Goal: Task Accomplishment & Management: Use online tool/utility

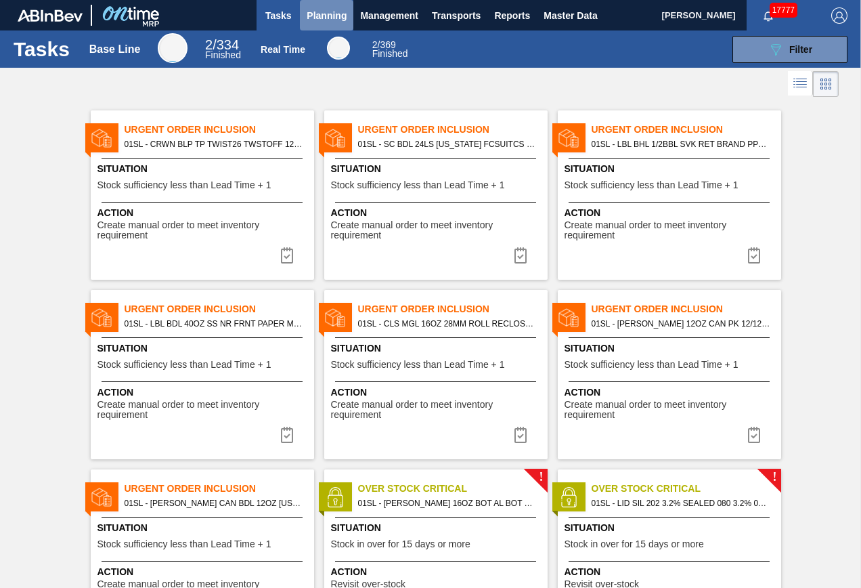
click at [310, 23] on span "Planning" at bounding box center [327, 15] width 40 height 16
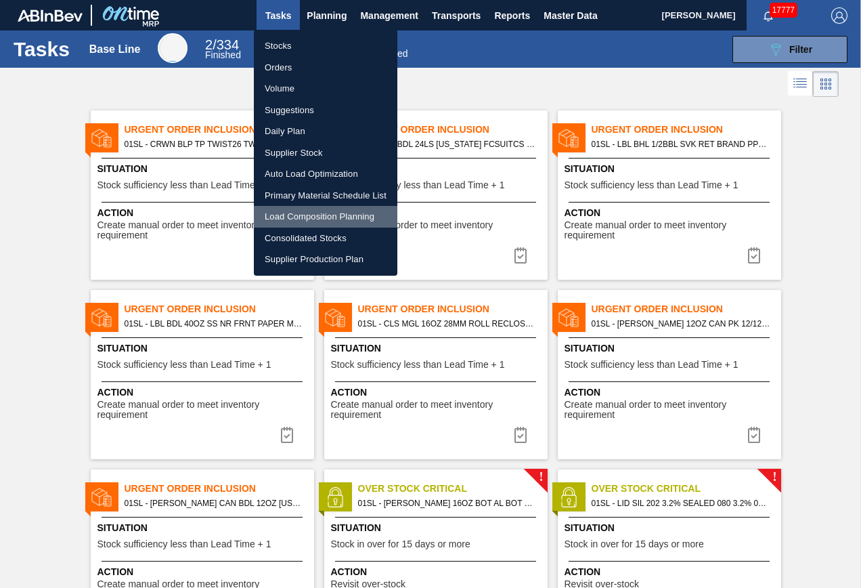
click at [301, 212] on li "Load Composition Planning" at bounding box center [326, 217] width 144 height 22
checkbox input "true"
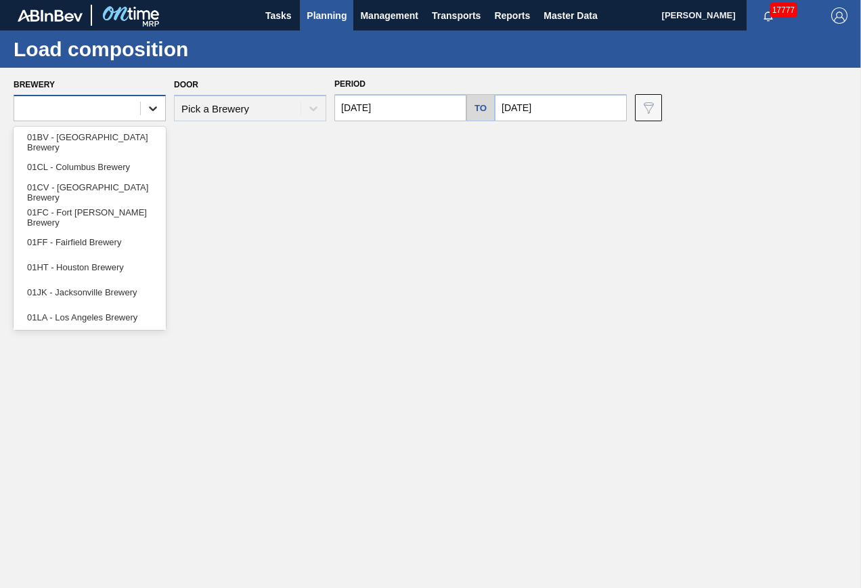
click at [146, 110] on icon at bounding box center [153, 109] width 14 height 14
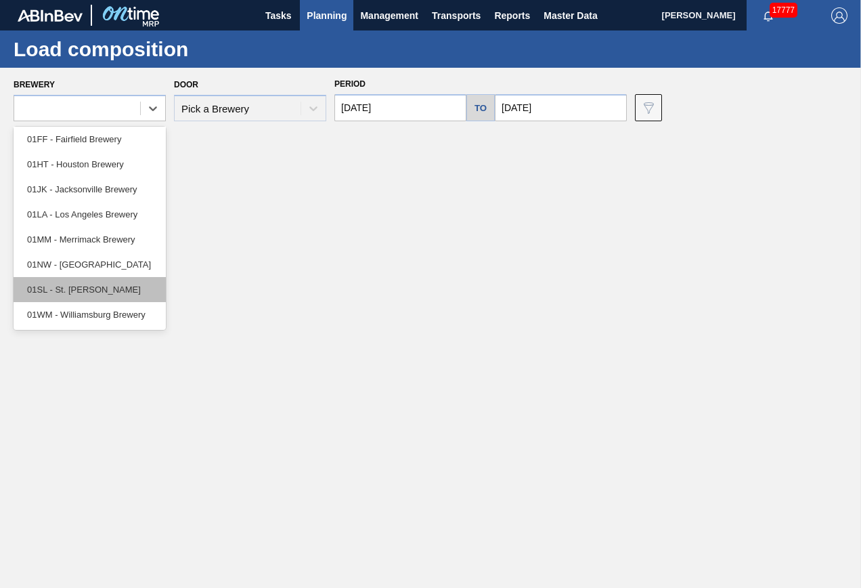
click at [93, 292] on div "01SL - St. [PERSON_NAME]" at bounding box center [90, 289] width 152 height 25
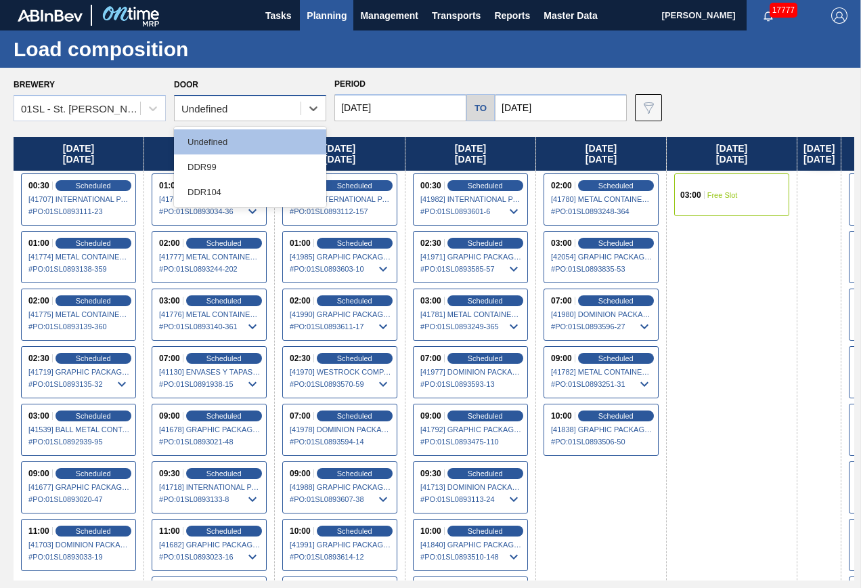
click at [223, 104] on div "Undefined" at bounding box center [204, 109] width 46 height 12
click at [213, 166] on div "DDR99" at bounding box center [250, 166] width 152 height 25
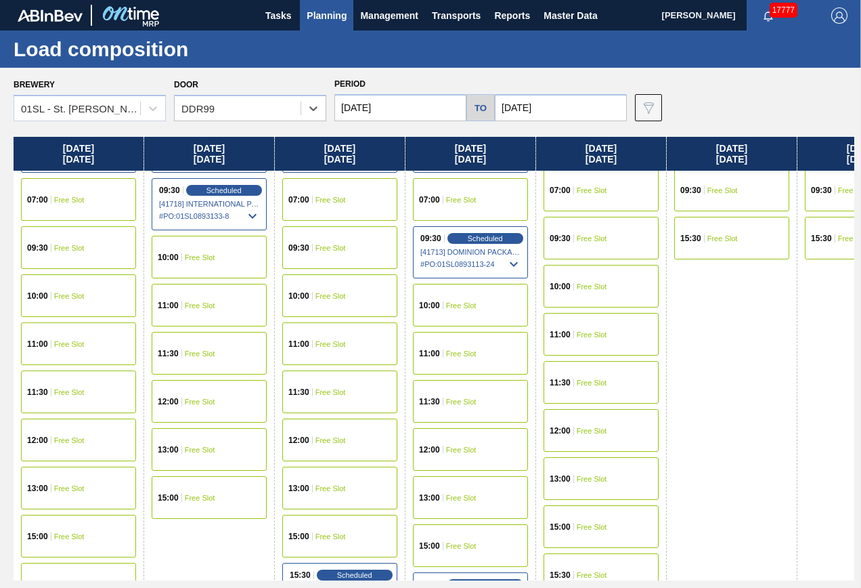
scroll to position [0, 0]
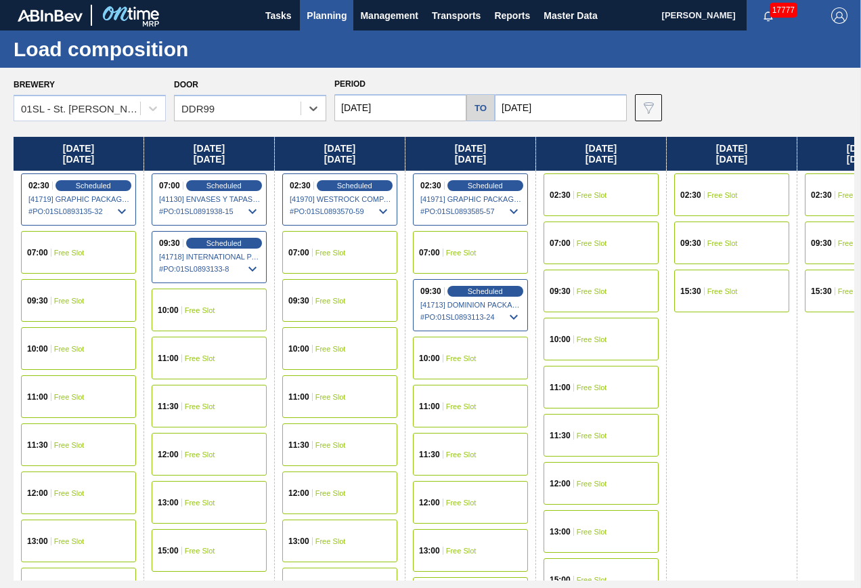
click at [385, 214] on icon at bounding box center [383, 211] width 16 height 16
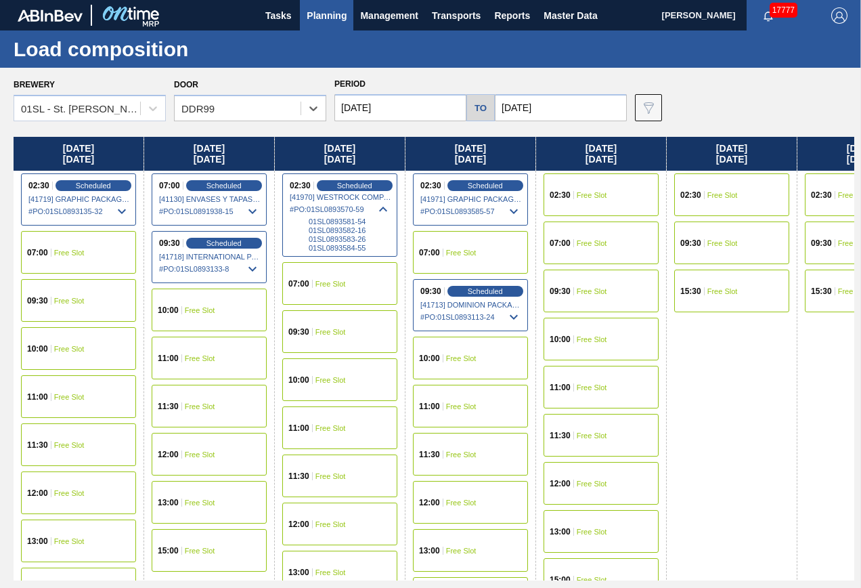
click at [385, 214] on icon at bounding box center [383, 209] width 16 height 16
